Goal: Ask a question: Seek information or help from site administrators or community

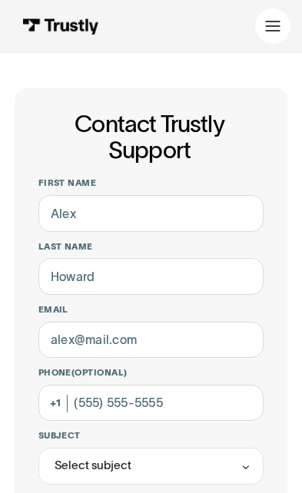
scroll to position [488, 0]
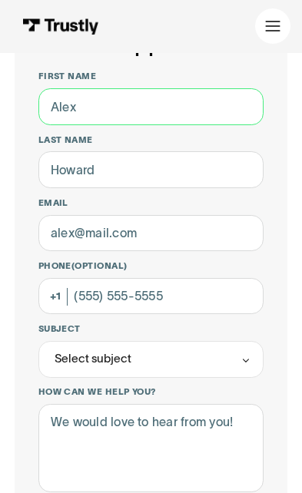
click at [92, 101] on input "First name" at bounding box center [151, 106] width 226 height 37
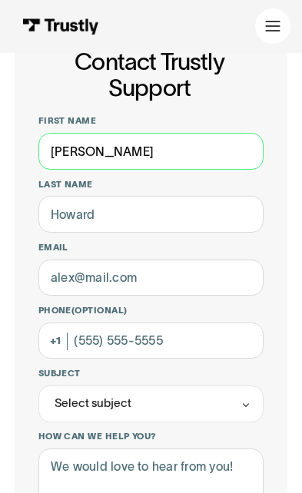
type input "Daniel"
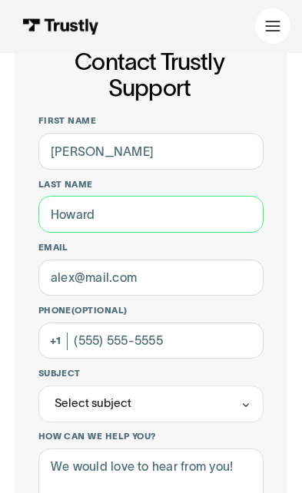
click at [87, 207] on input "Last name" at bounding box center [151, 214] width 226 height 37
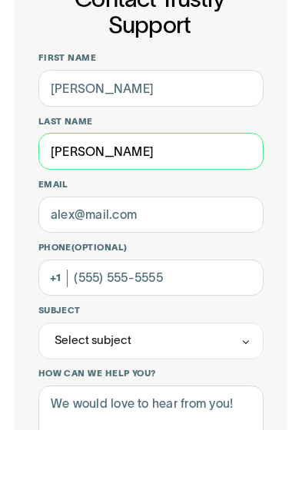
type input "Rogers"
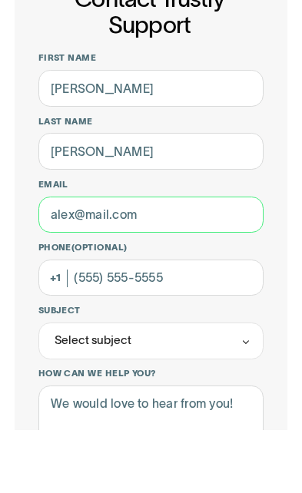
click at [97, 259] on input "Email" at bounding box center [151, 277] width 226 height 37
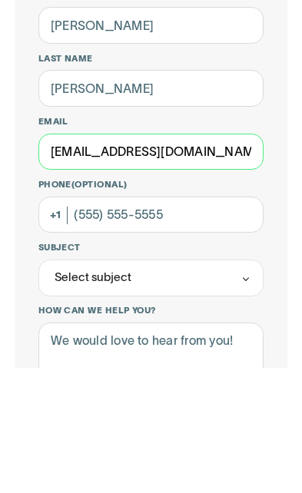
type input "yourbrand@msplusinc.com"
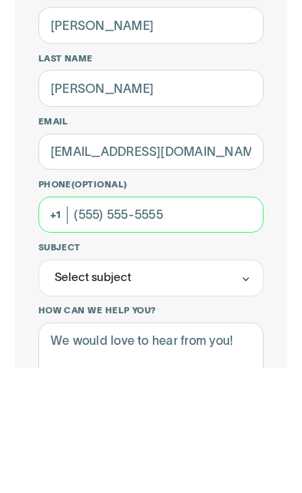
click at [151, 322] on input "Phone (Optional)" at bounding box center [151, 340] width 226 height 37
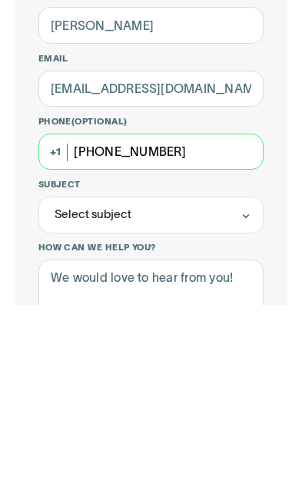
type input "(850) 450-1089"
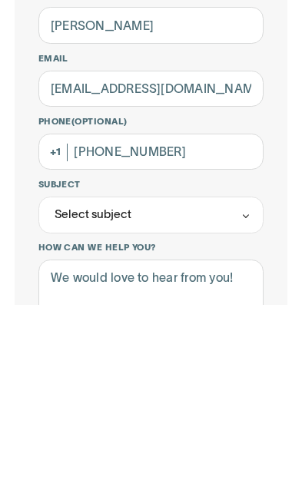
click at [183, 385] on div "Select subject" at bounding box center [151, 403] width 226 height 37
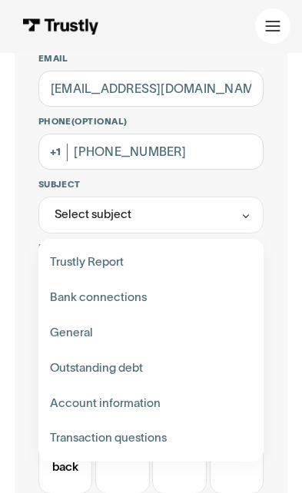
click at [107, 296] on div "Contact Trustly Support" at bounding box center [150, 297] width 213 height 35
type input "**********"
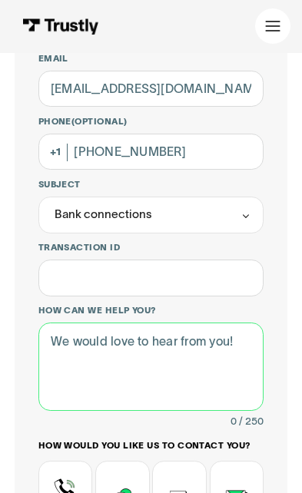
click at [105, 341] on textarea "How can we help you?" at bounding box center [151, 366] width 226 height 88
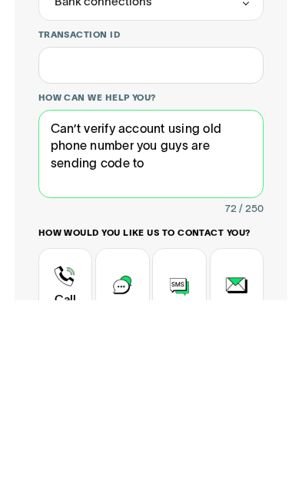
type textarea "Can’t verify account using old phone number you guys are sending code to"
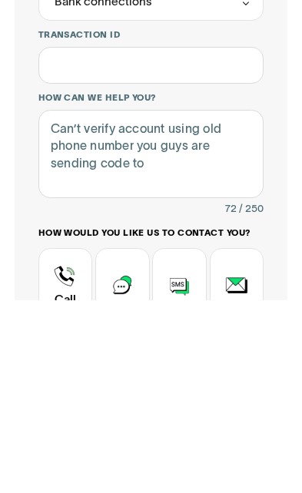
scroll to position [463, 0]
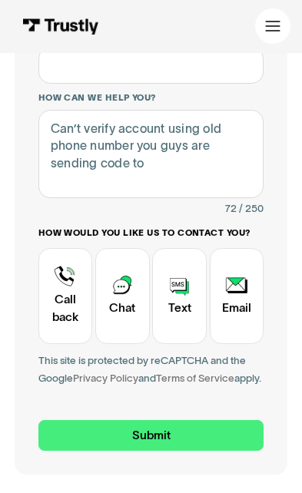
click at [161, 448] on input "Submit" at bounding box center [151, 435] width 226 height 31
click at [72, 291] on div "Contact Trustly Support" at bounding box center [65, 296] width 54 height 96
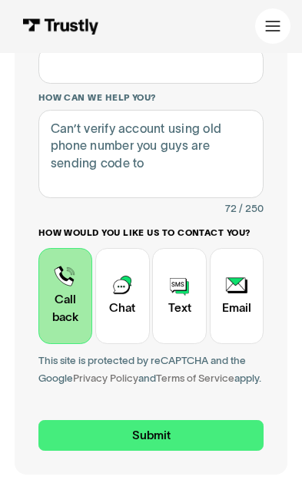
click at [167, 442] on input "Submit" at bounding box center [151, 435] width 226 height 31
type input "+18504501089"
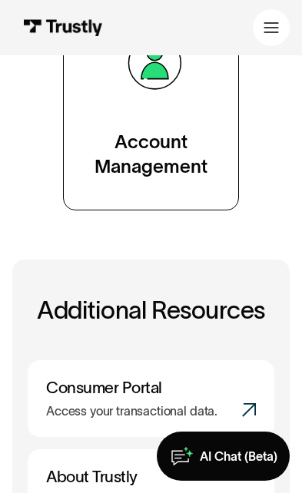
scroll to position [1106, 0]
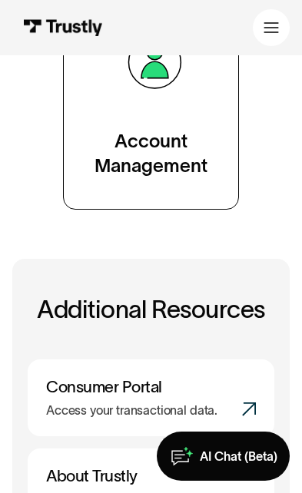
click at [151, 116] on link "Account Management" at bounding box center [151, 98] width 176 height 223
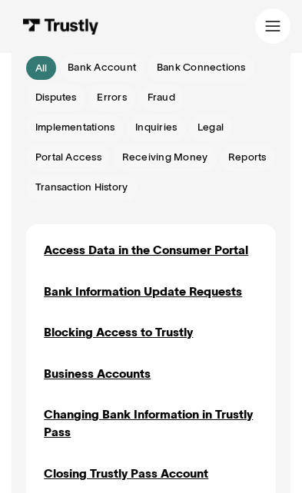
scroll to position [355, 0]
click at [199, 69] on span "Bank Connections" at bounding box center [201, 67] width 89 height 15
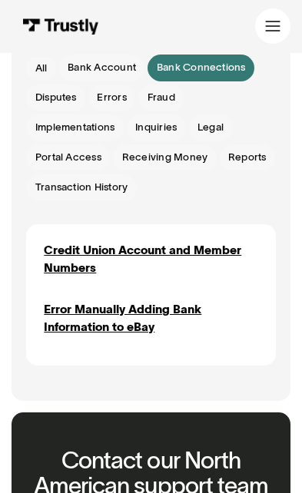
click at [157, 127] on span "Inquiries" at bounding box center [155, 127] width 41 height 15
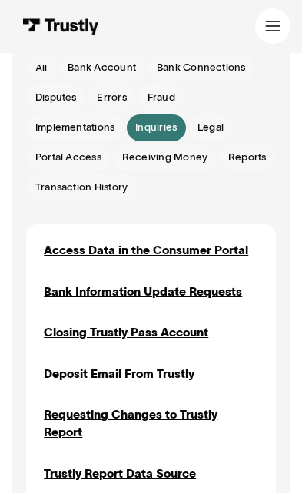
click at [151, 290] on div "Bank Information Update Requests" at bounding box center [143, 292] width 198 height 18
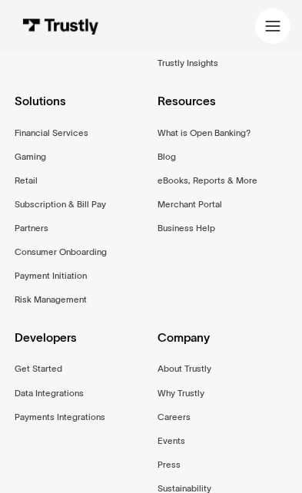
scroll to position [1282, 0]
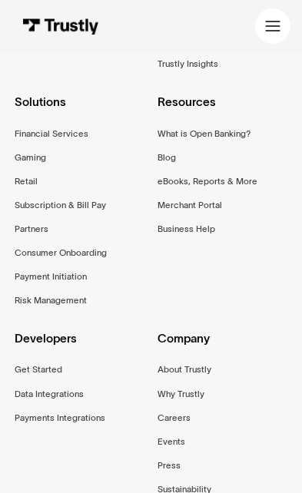
click at [30, 156] on div "Gaming" at bounding box center [30, 157] width 31 height 15
